Goal: Task Accomplishment & Management: Use online tool/utility

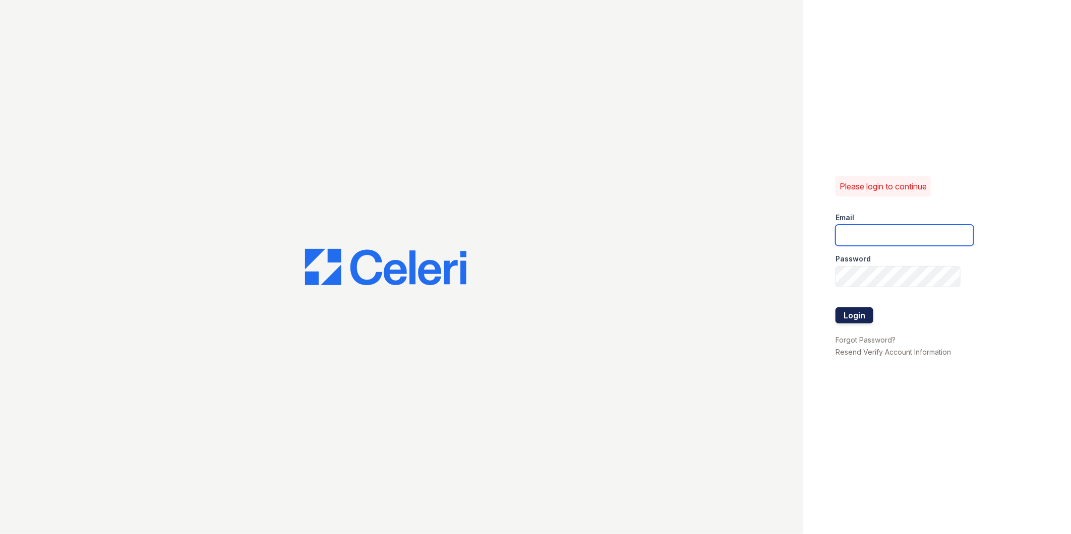
type input "[EMAIL_ADDRESS][DOMAIN_NAME]"
click at [849, 312] on button "Login" at bounding box center [854, 316] width 38 height 16
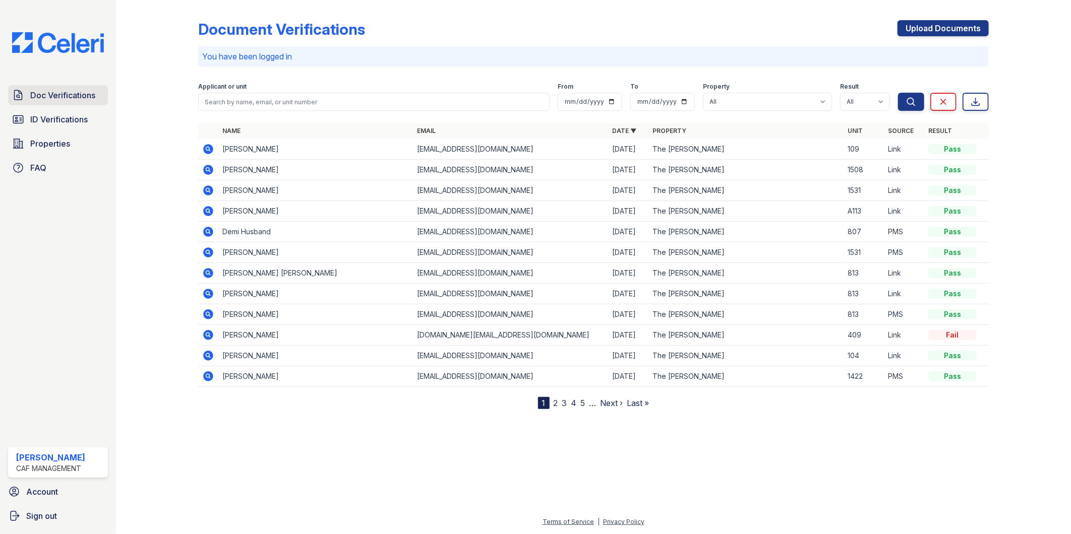
click at [61, 97] on span "Doc Verifications" at bounding box center [62, 95] width 65 height 12
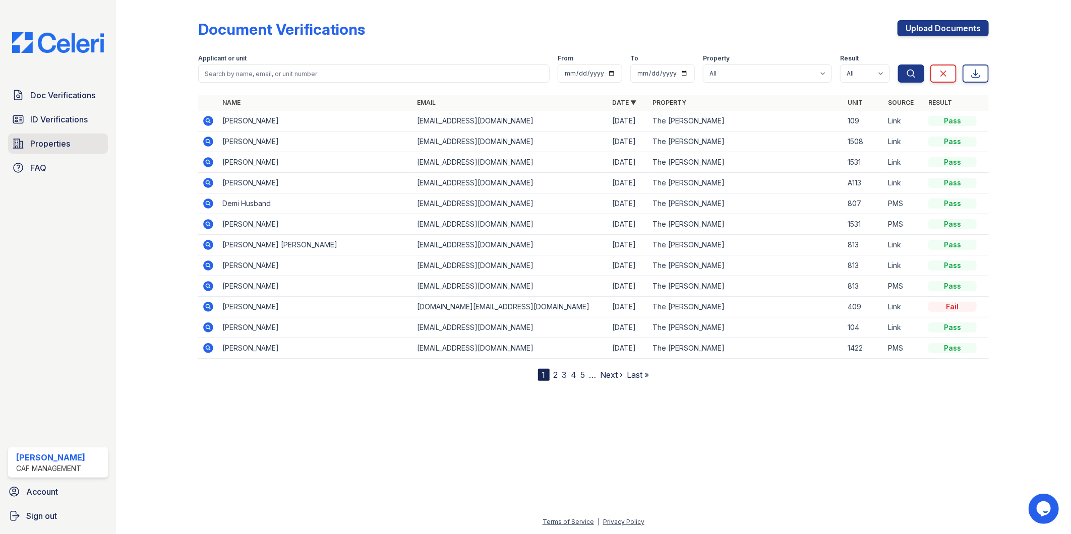
click at [49, 141] on span "Properties" at bounding box center [50, 144] width 40 height 12
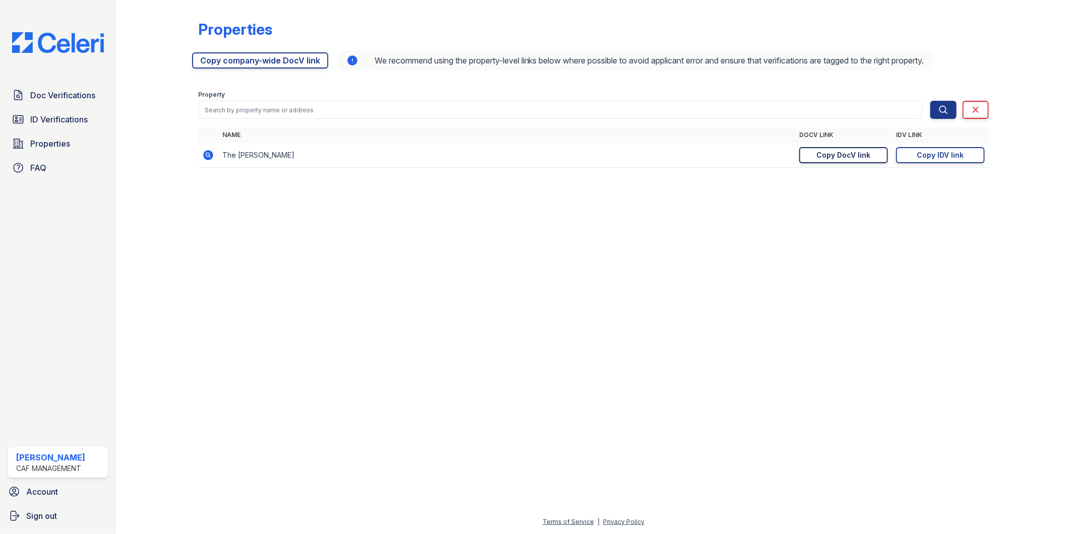
click at [868, 154] on div "Copy DocV link" at bounding box center [844, 155] width 54 height 10
